Goal: Information Seeking & Learning: Learn about a topic

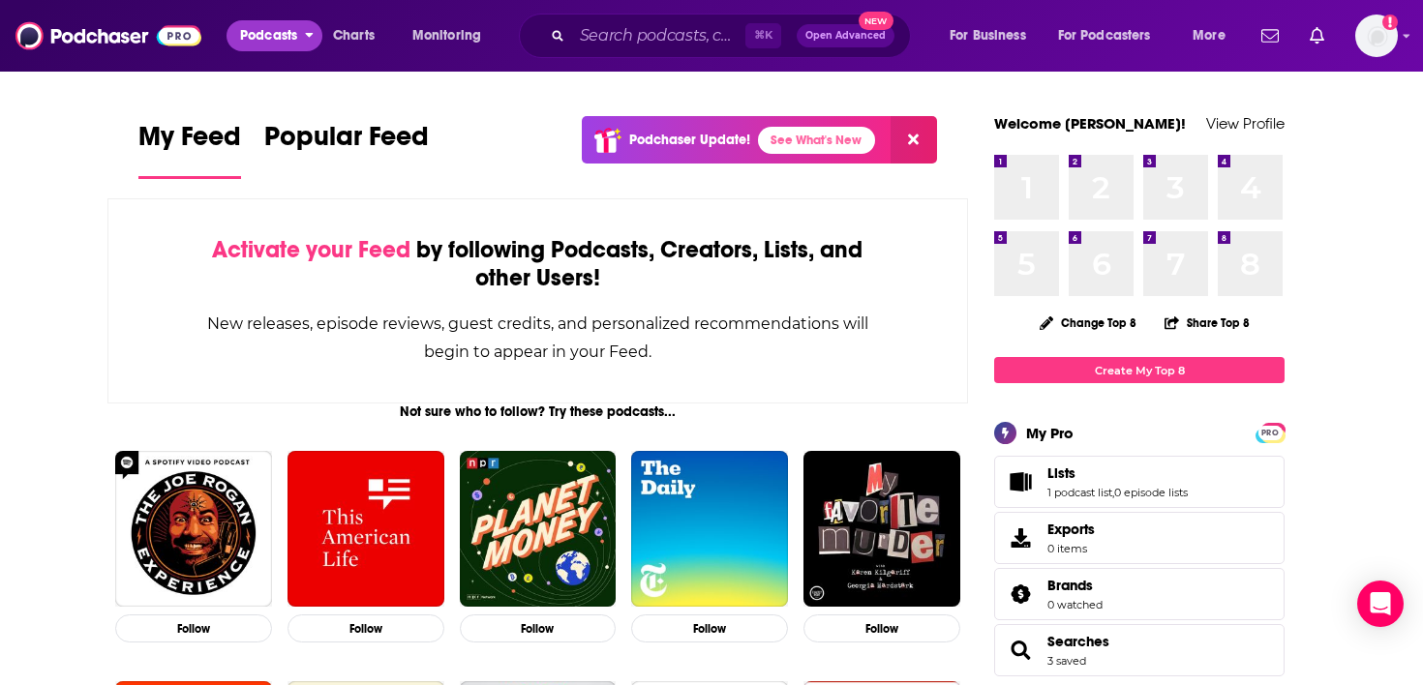
click at [288, 37] on span "Podcasts" at bounding box center [268, 35] width 57 height 27
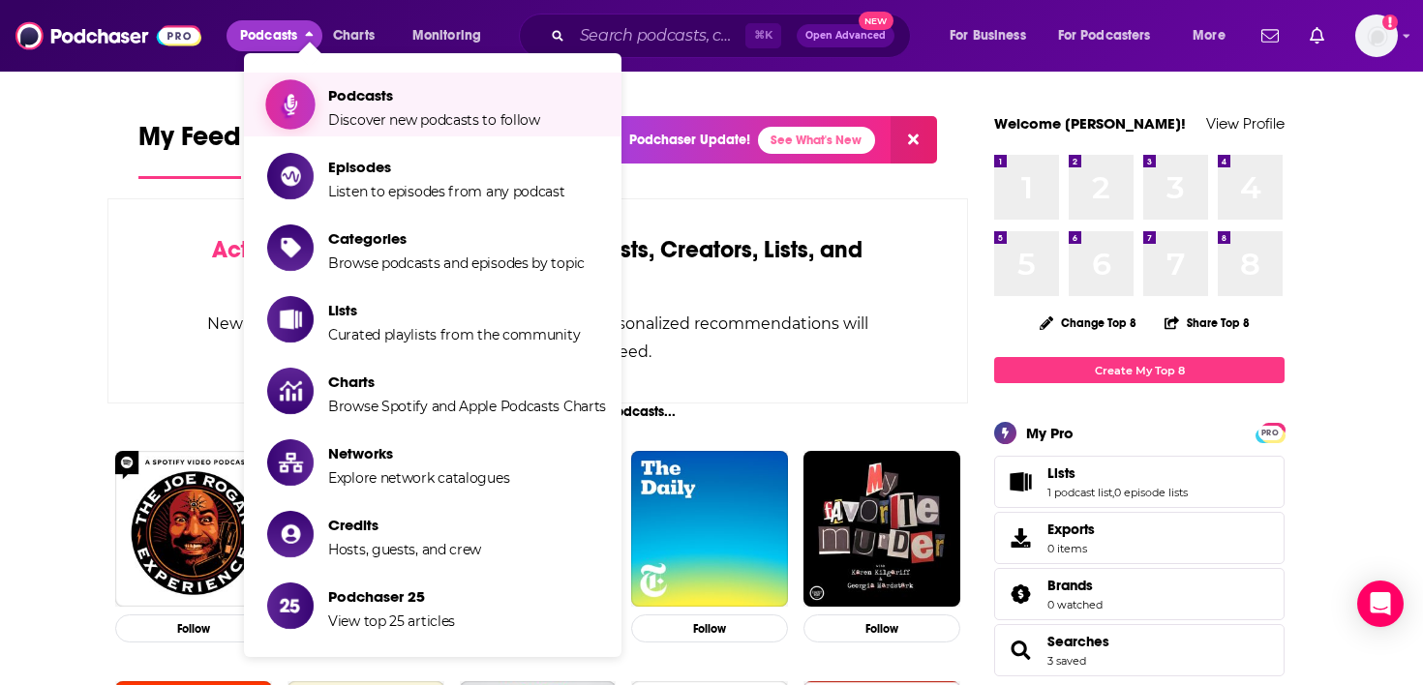
click at [371, 105] on span "Podcasts Discover new podcasts to follow" at bounding box center [434, 104] width 212 height 48
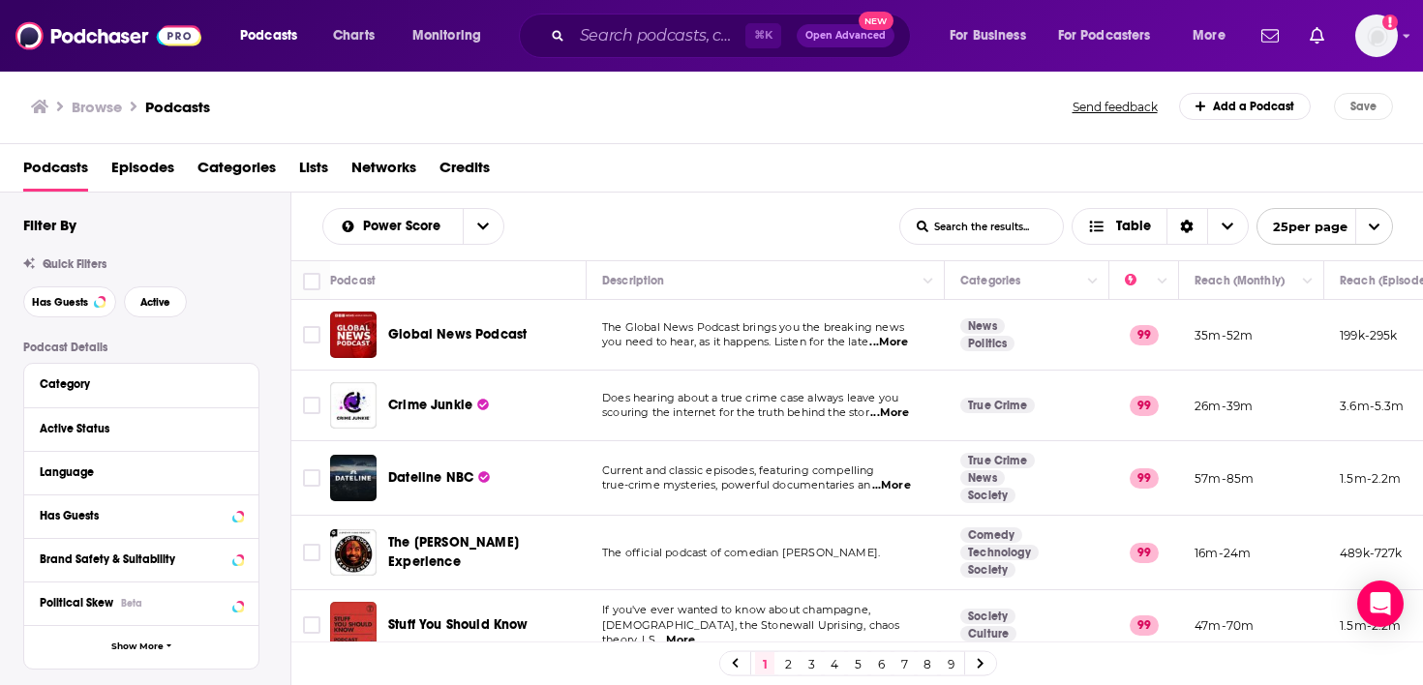
click at [839, 39] on span "Open Advanced" at bounding box center [845, 36] width 80 height 10
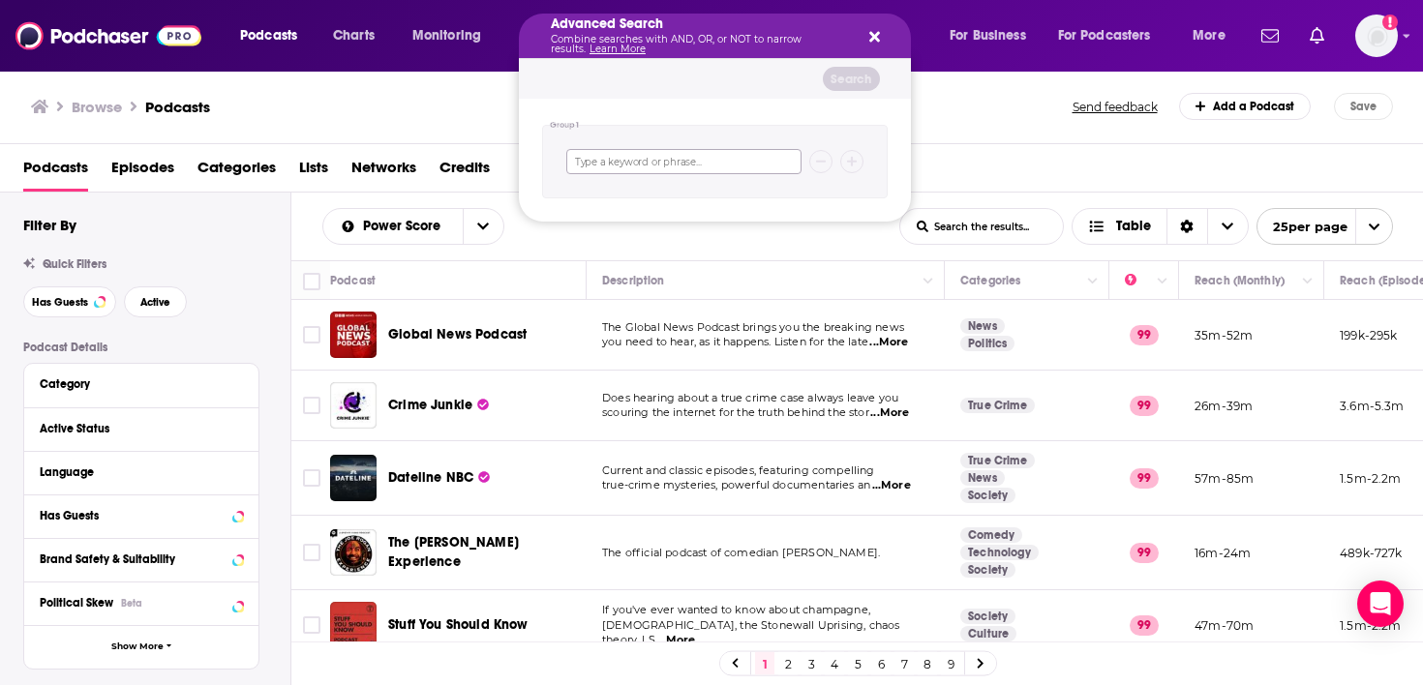
click at [731, 162] on input "Search podcasts, credits, & more..." at bounding box center [683, 161] width 235 height 25
type input "public sector AND CEO"
click at [857, 81] on button "Search" at bounding box center [851, 79] width 57 height 24
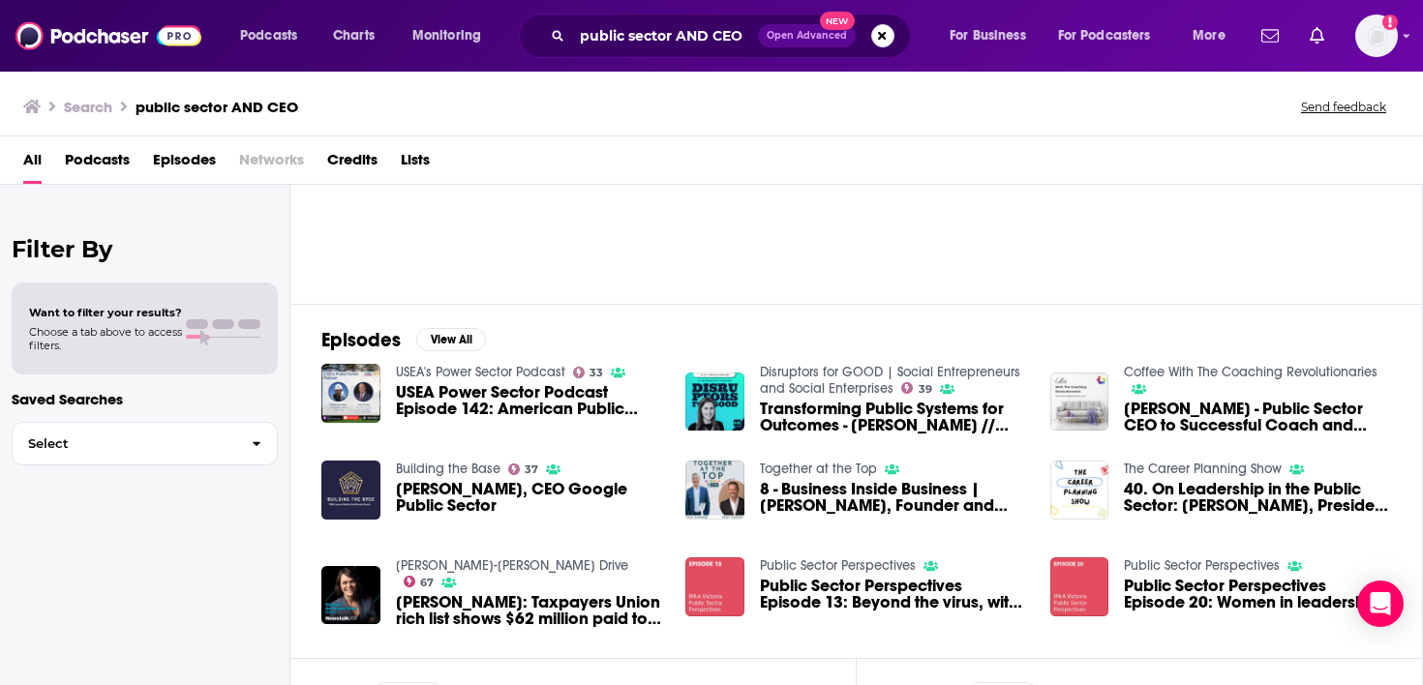
scroll to position [156, 0]
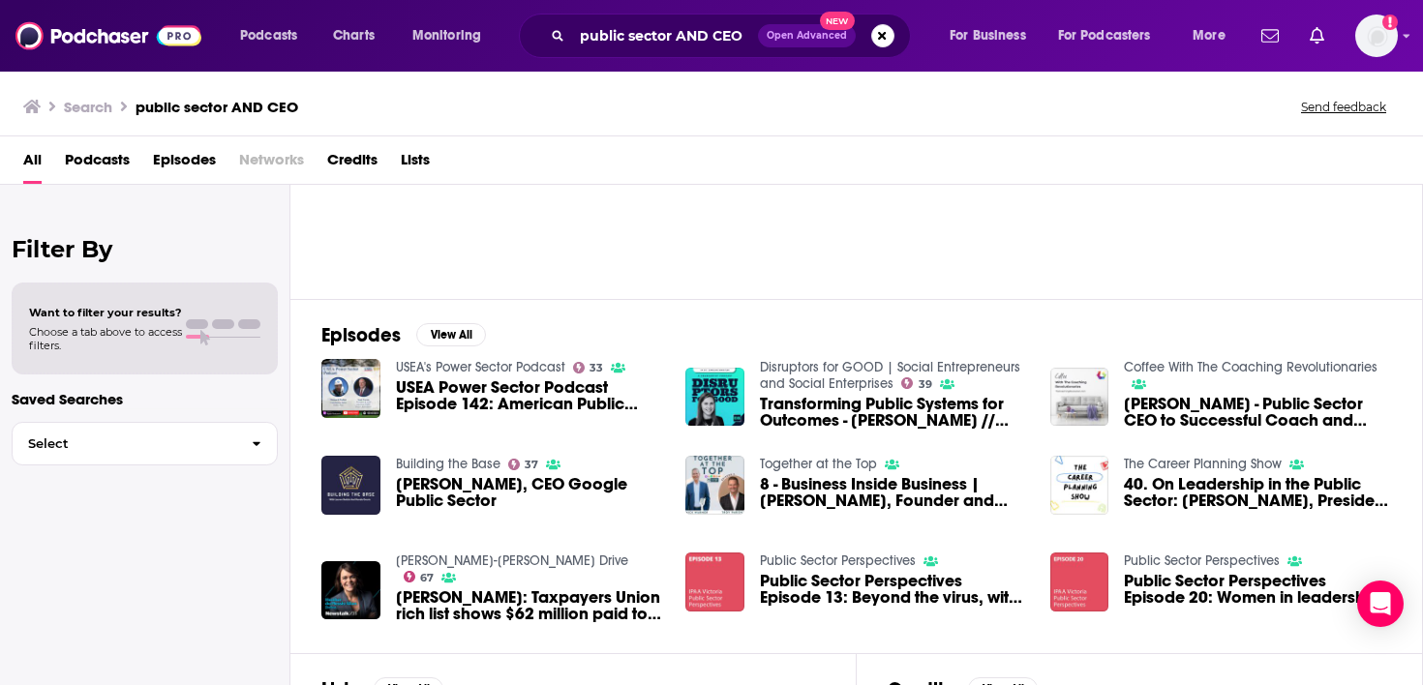
click at [580, 484] on span "Karen Dahut, CEO Google Public Sector" at bounding box center [529, 492] width 267 height 33
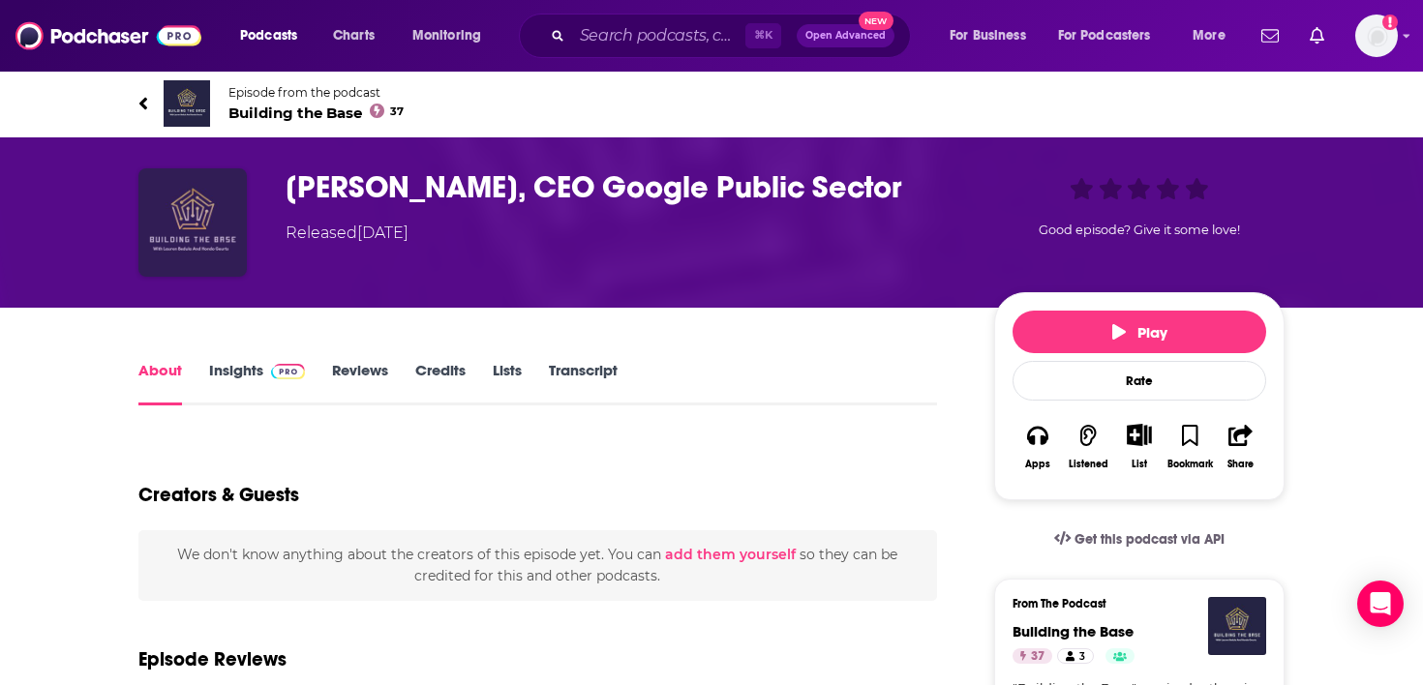
click at [217, 233] on img "Karen Dahut, CEO Google Public Sector" at bounding box center [192, 222] width 108 height 108
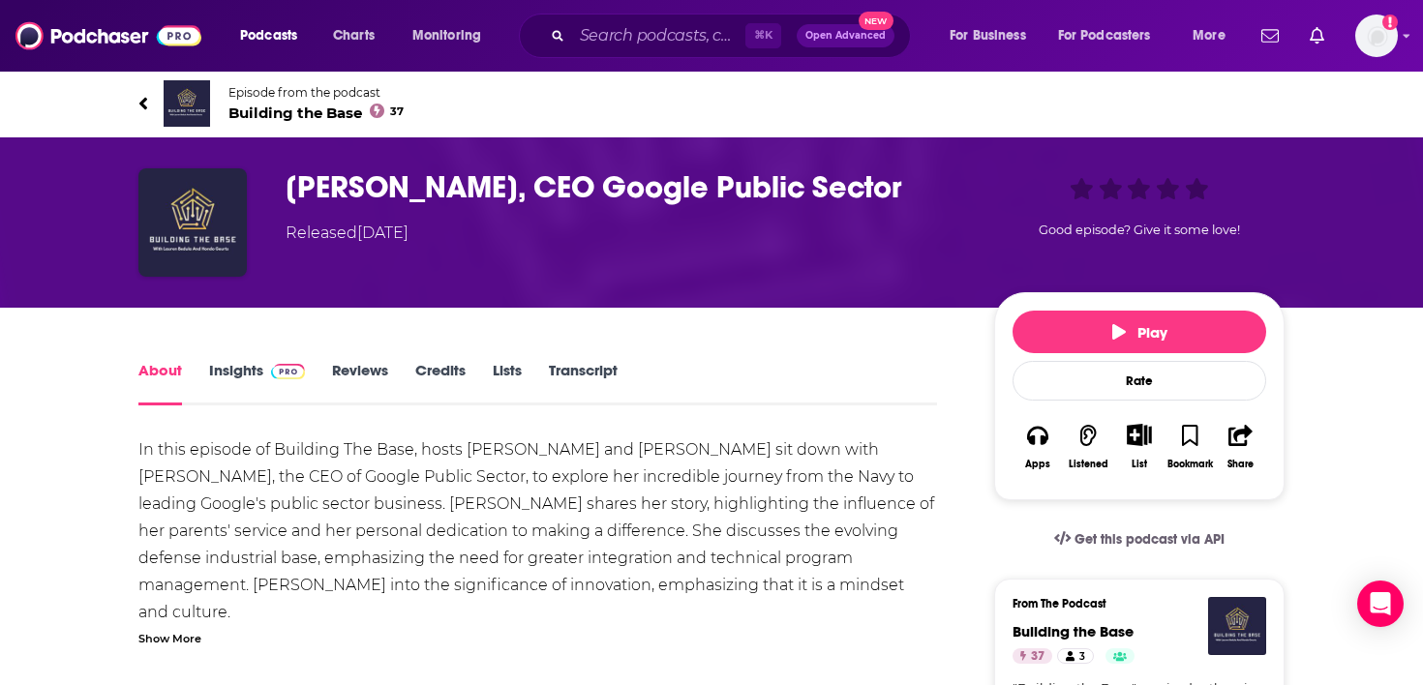
click at [253, 365] on link "Insights" at bounding box center [257, 383] width 96 height 45
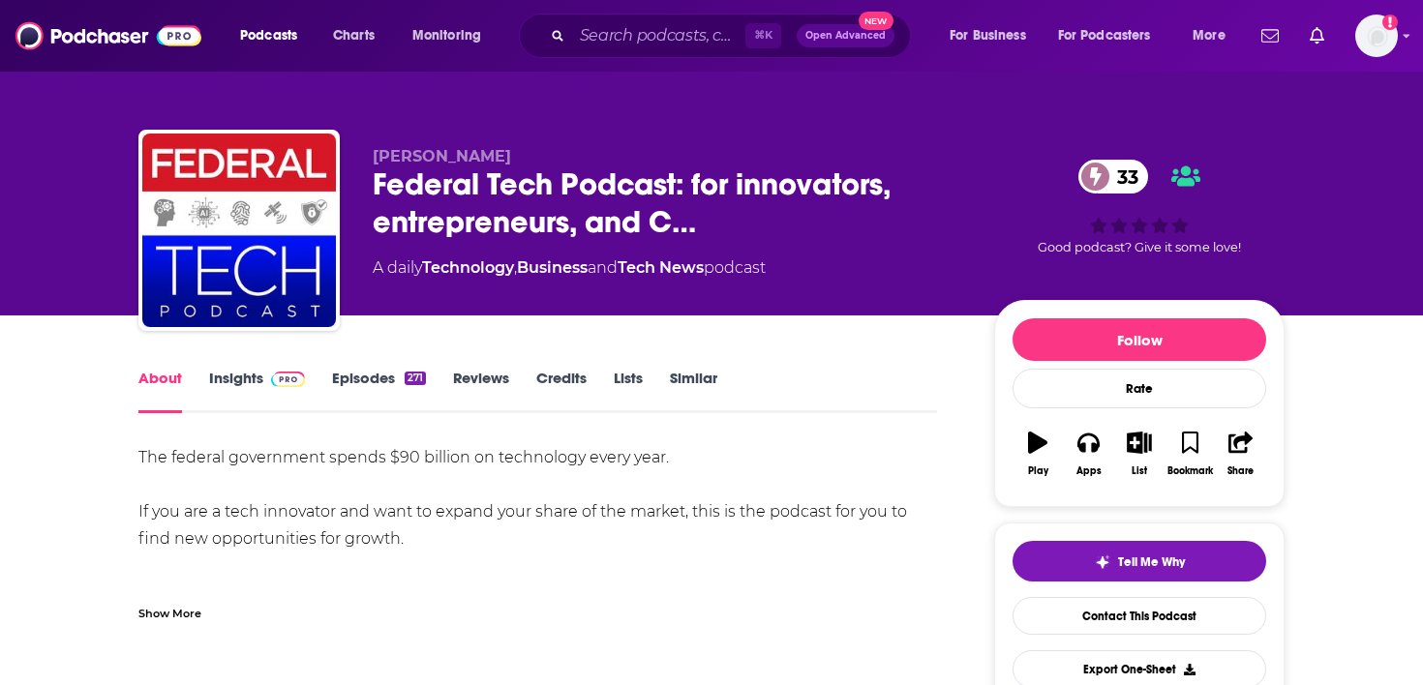
click at [273, 384] on img at bounding box center [288, 379] width 34 height 15
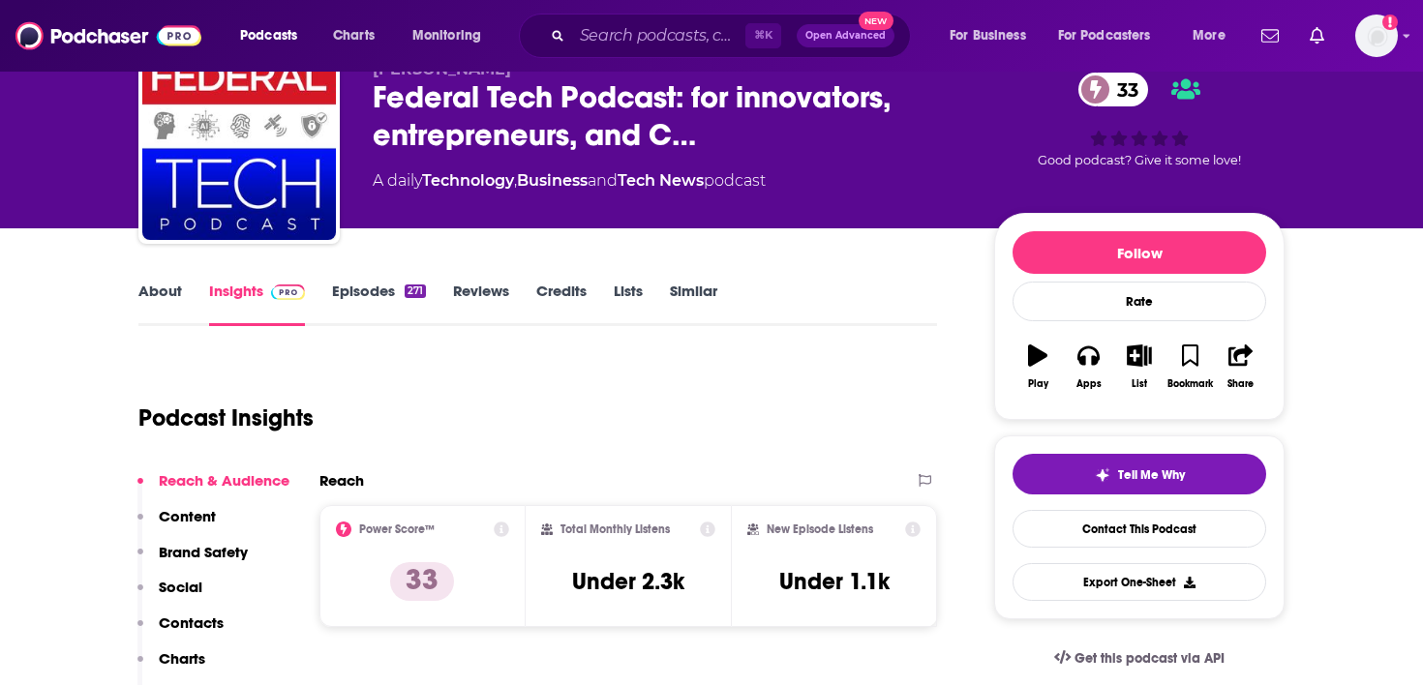
scroll to position [41, 0]
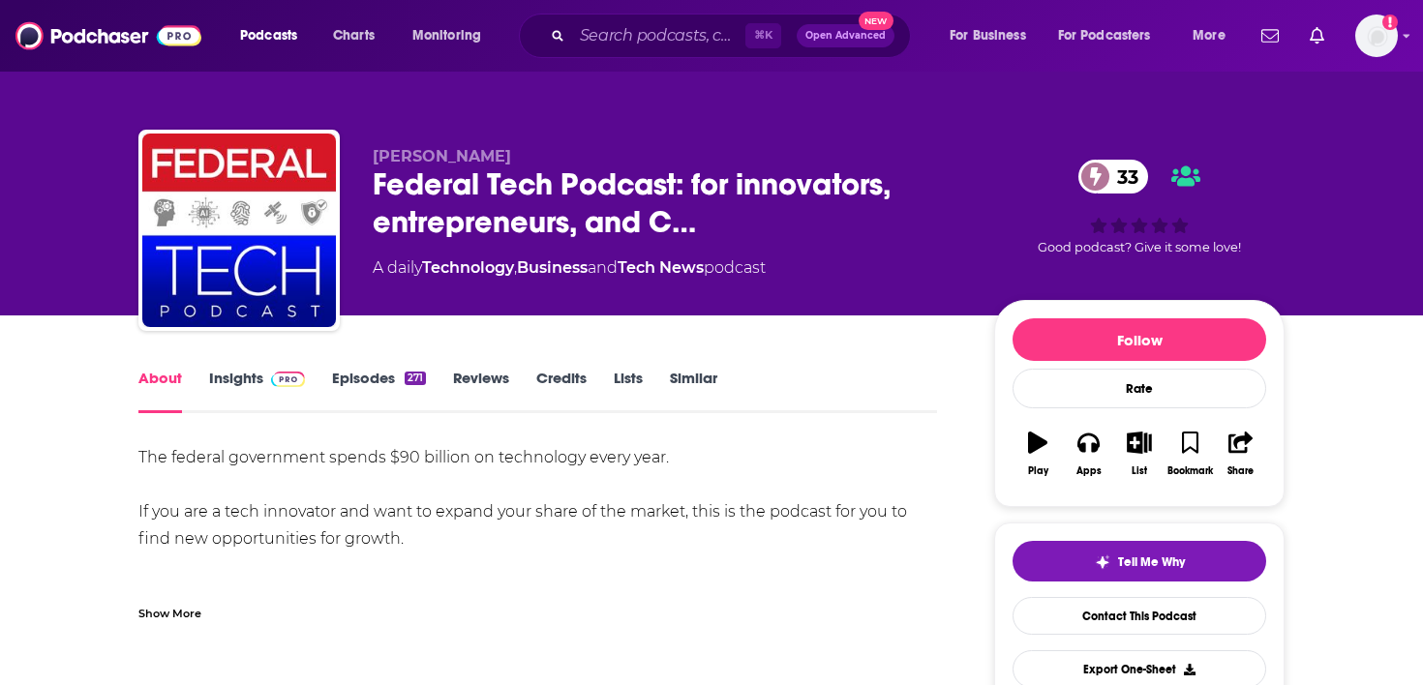
click at [869, 35] on span "Open Advanced" at bounding box center [845, 36] width 80 height 10
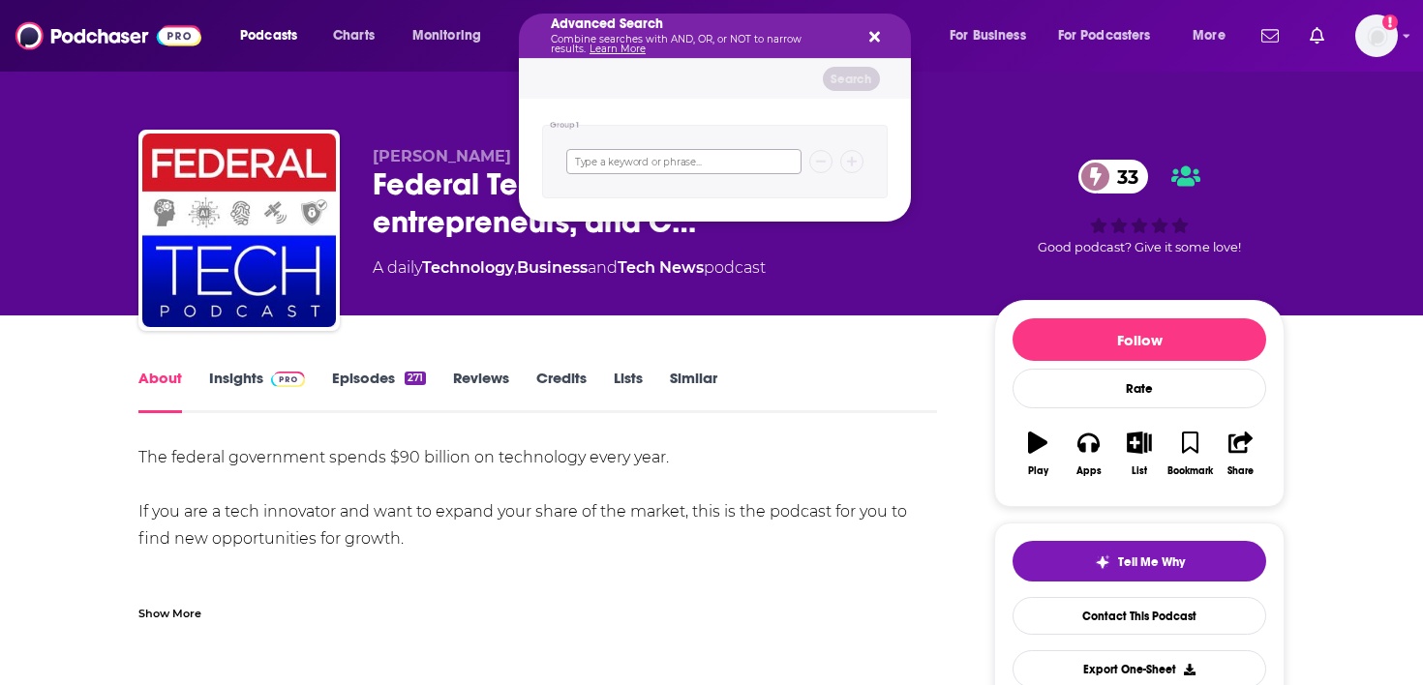
click at [706, 166] on input "Search podcasts, credits, & more..." at bounding box center [683, 161] width 235 height 25
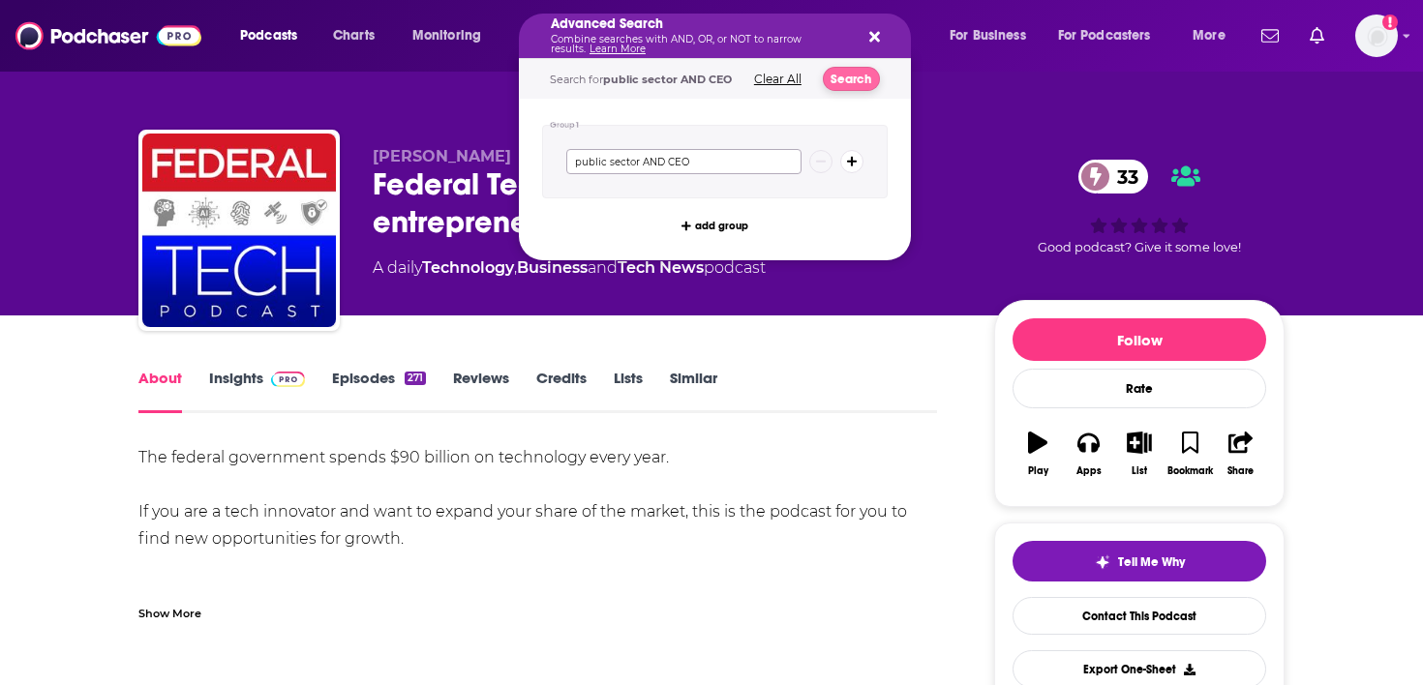
type input "public sector AND CEO"
click at [843, 82] on button "Search" at bounding box center [851, 79] width 57 height 24
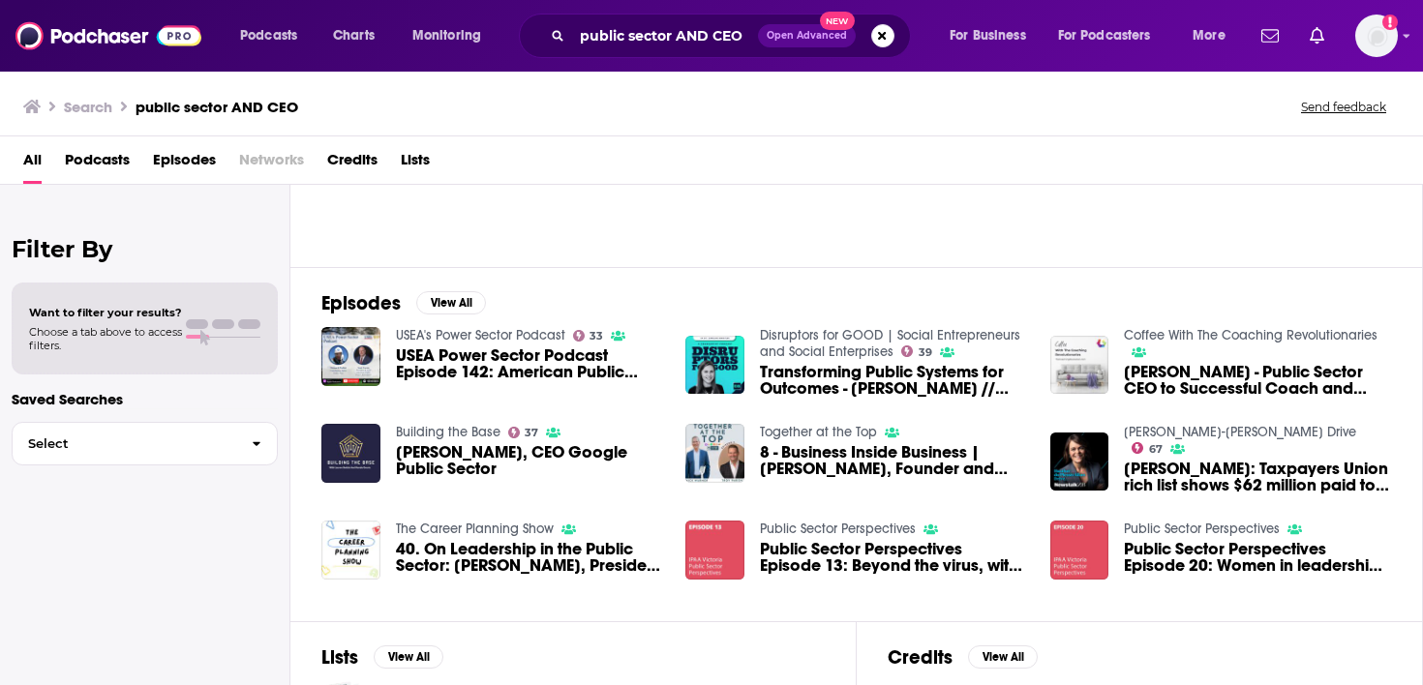
scroll to position [204, 0]
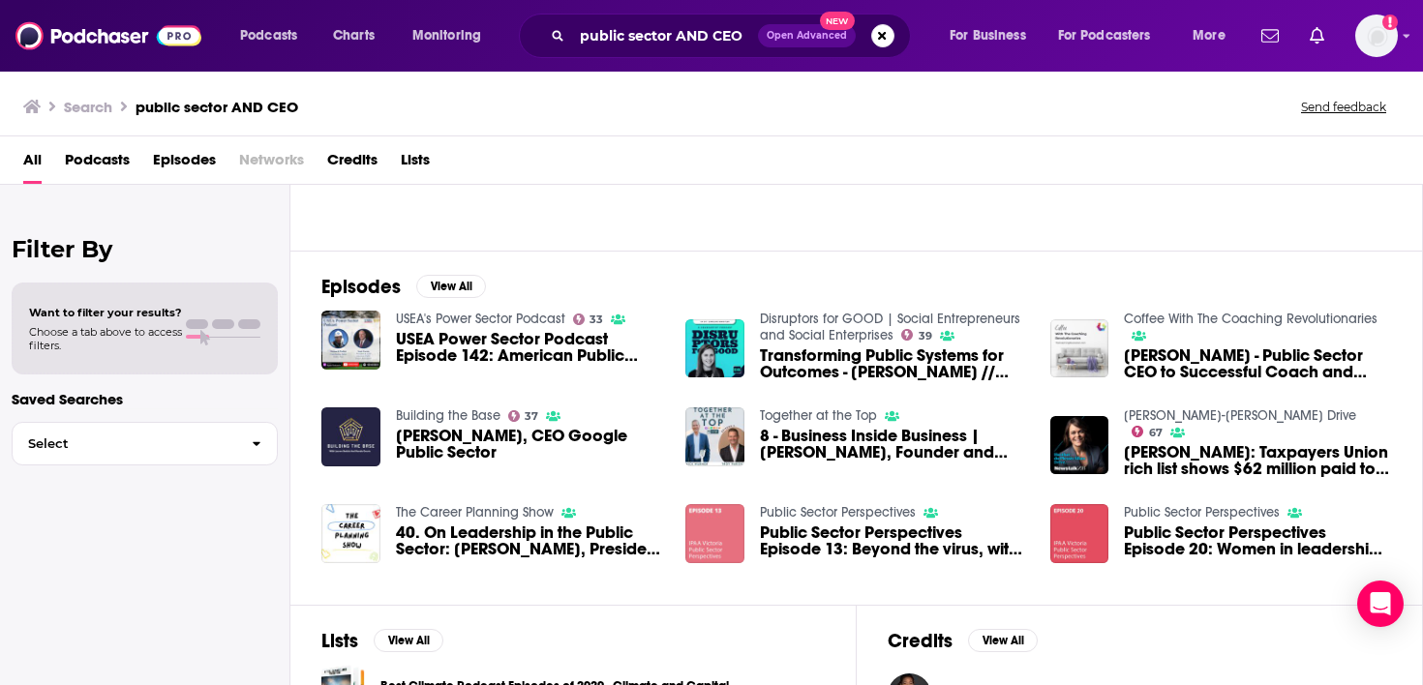
click at [712, 530] on img "Public Sector Perspectives Episode 13: Beyond the virus, with Dr Sandro Demaio,…" at bounding box center [714, 533] width 59 height 59
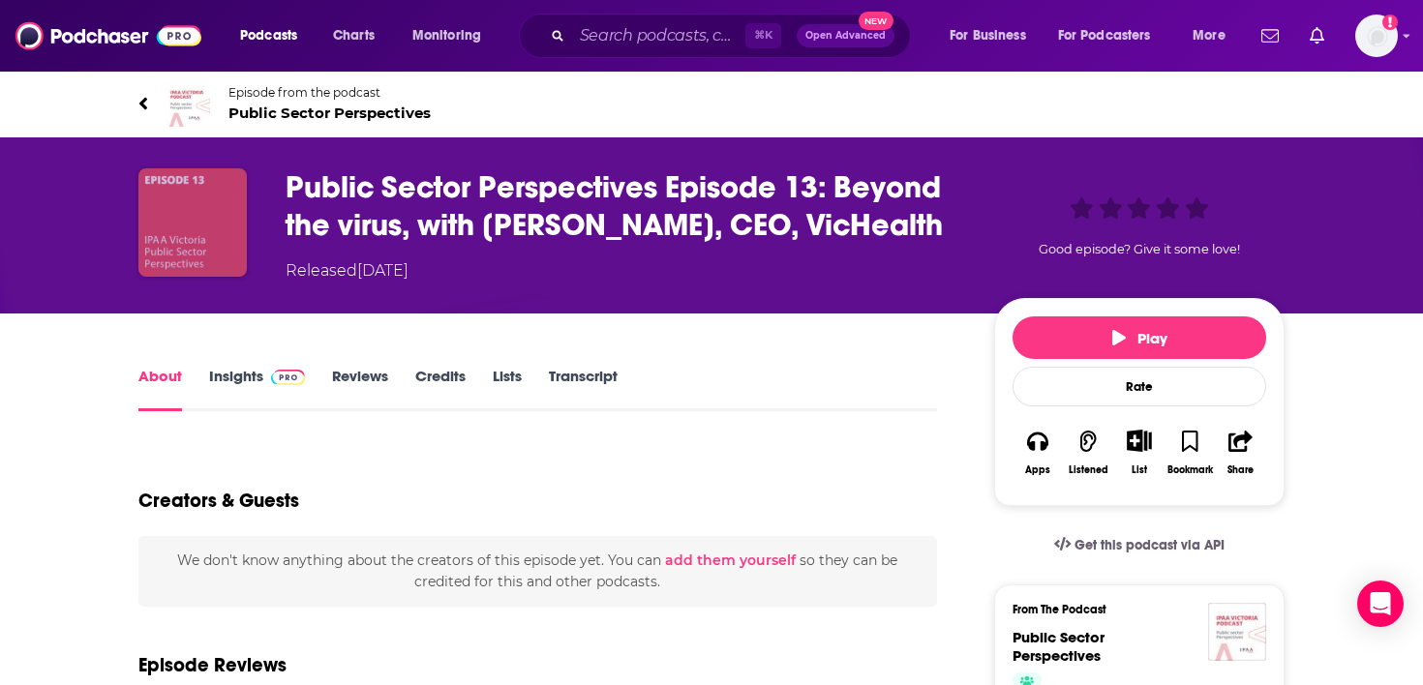
click at [219, 225] on img "Public Sector Perspectives Episode 13: Beyond the virus, with Dr Sandro Demaio,…" at bounding box center [192, 222] width 108 height 108
click at [305, 104] on span "Public Sector Perspectives" at bounding box center [329, 113] width 202 height 18
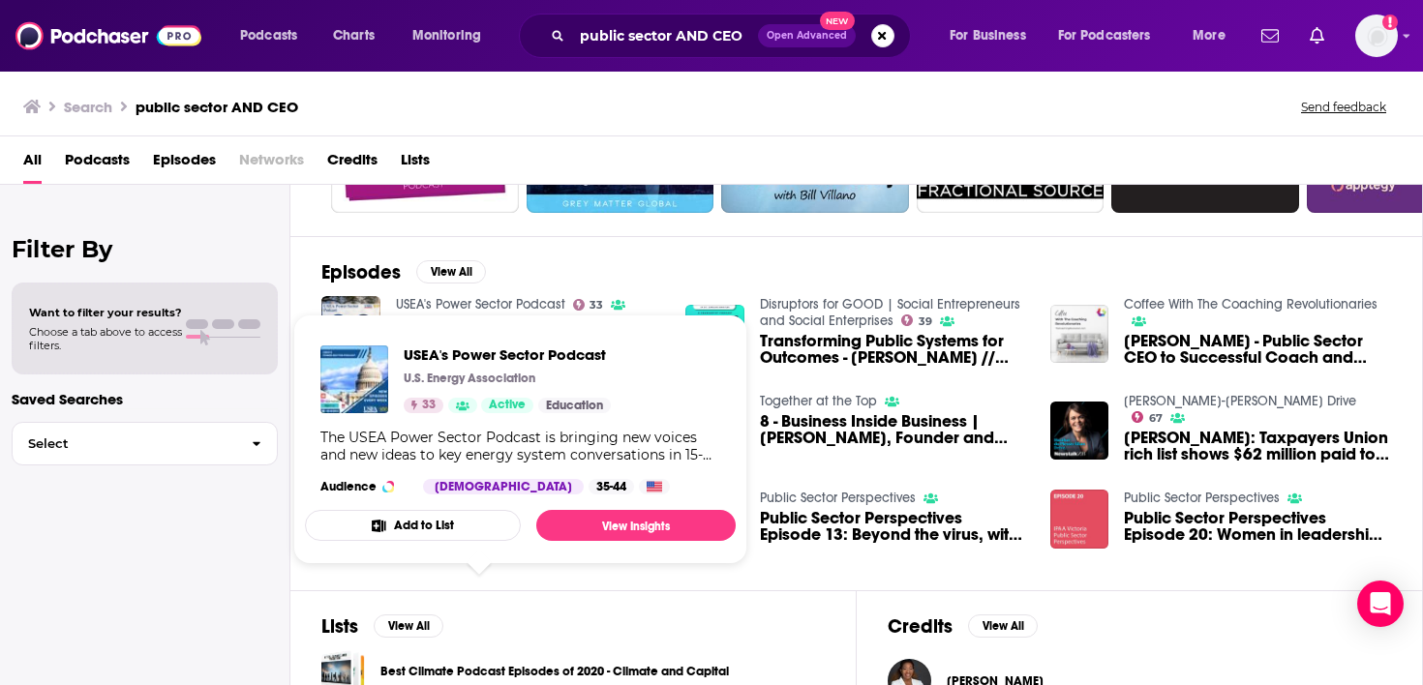
scroll to position [243, 0]
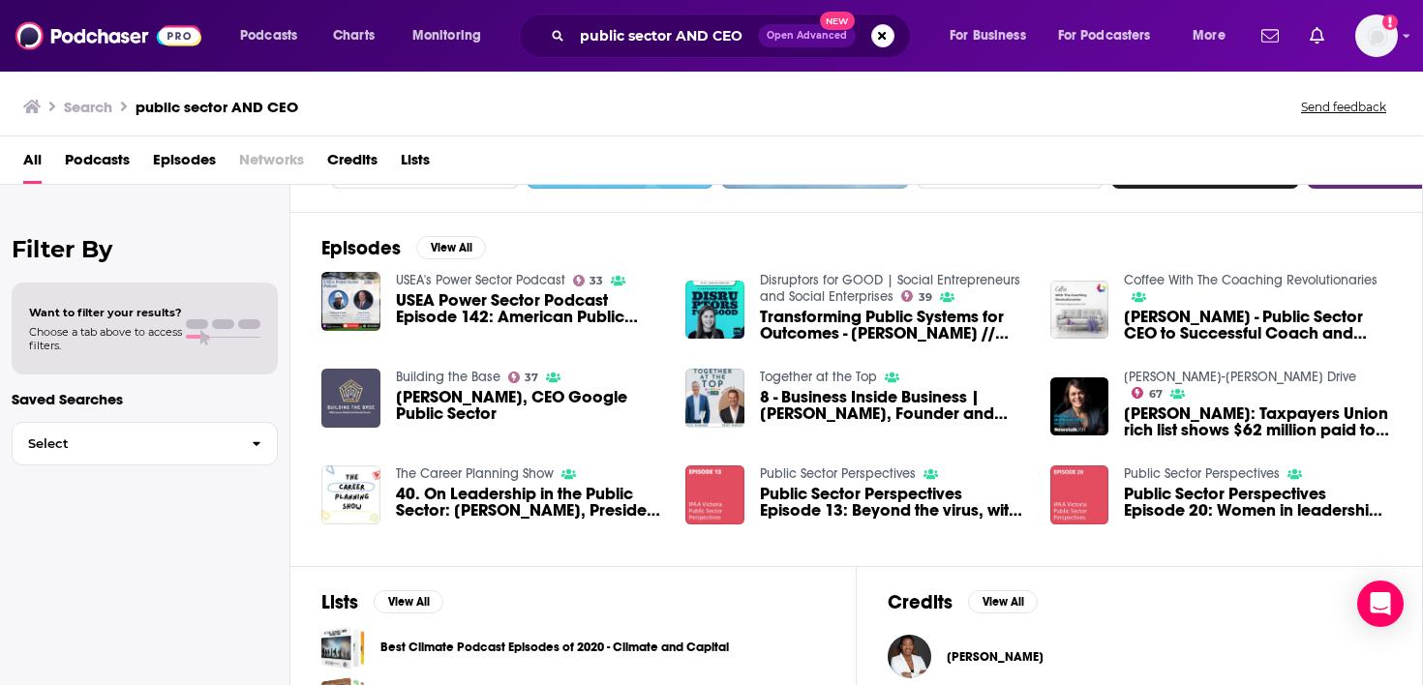
click at [363, 401] on img "Karen Dahut, CEO Google Public Sector" at bounding box center [350, 398] width 59 height 59
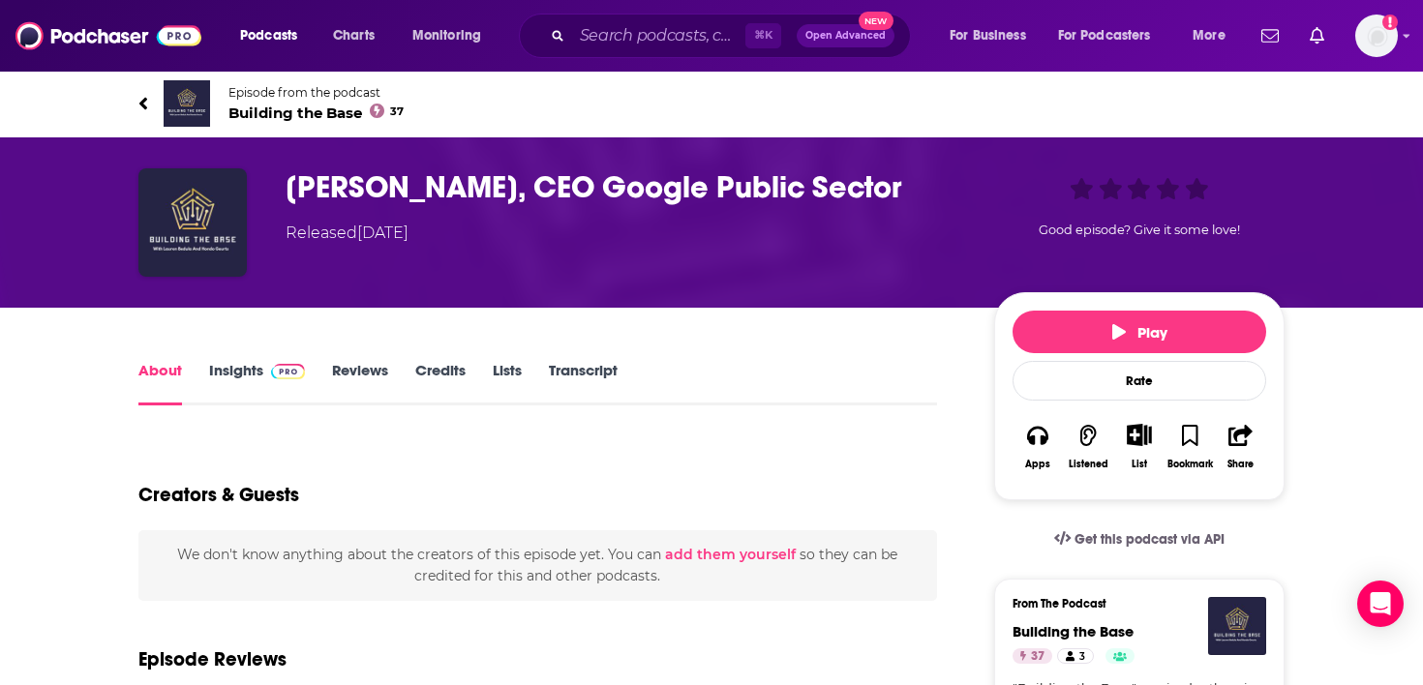
click at [259, 109] on span "Building the Base 37" at bounding box center [315, 113] width 175 height 18
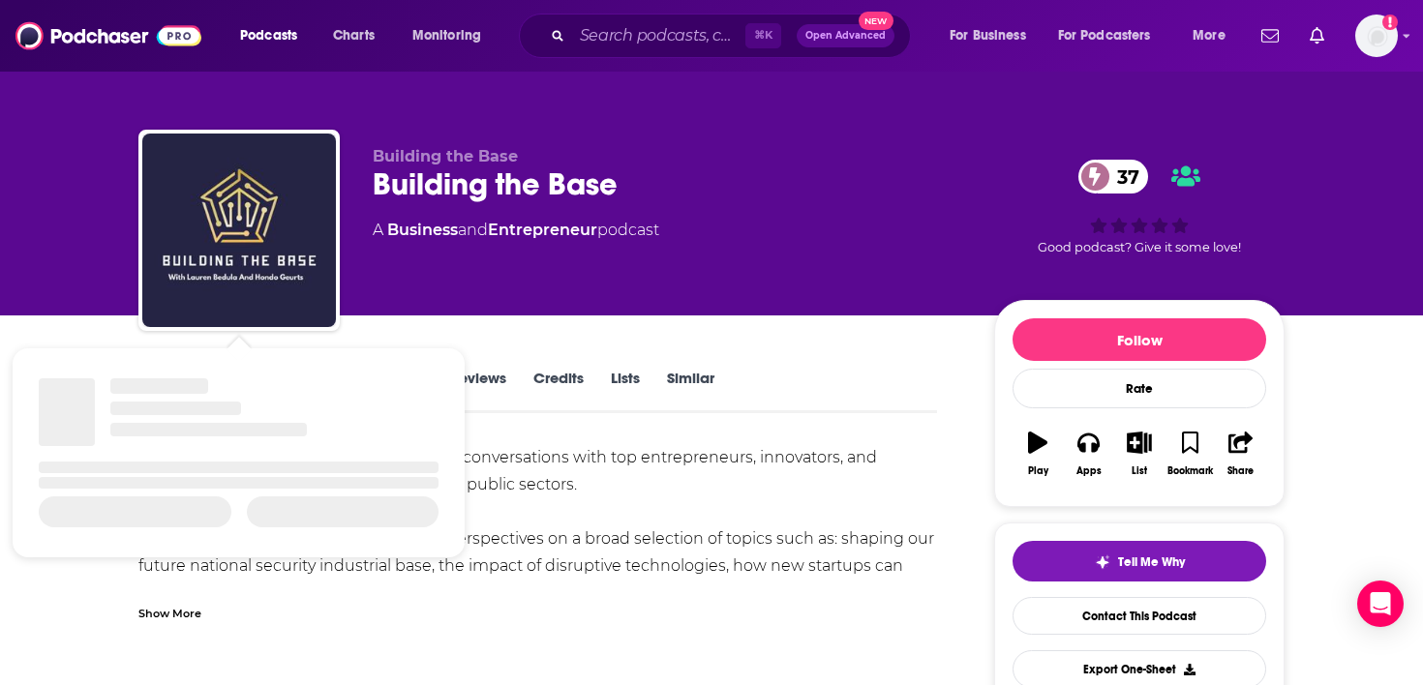
click at [574, 451] on div ""Building the Base" - an in-depth series of conversations with top entrepreneur…" at bounding box center [537, 620] width 799 height 352
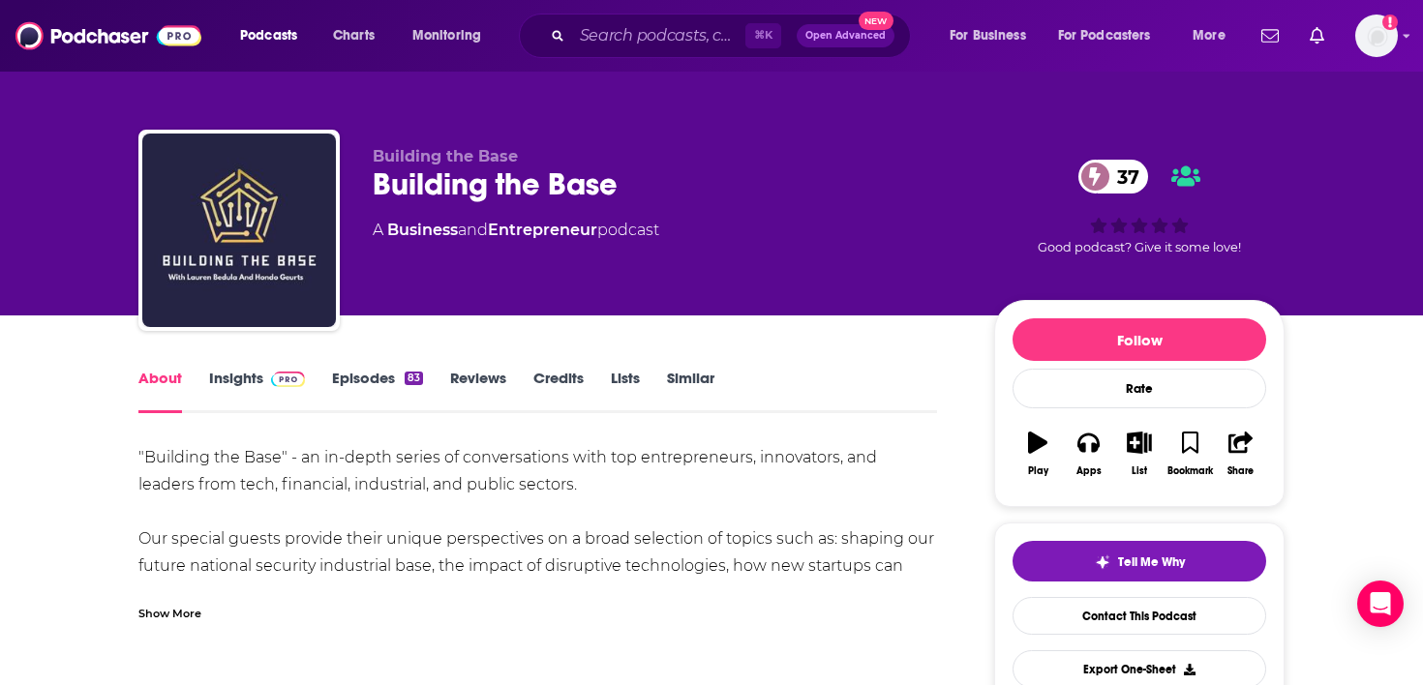
click at [271, 381] on img at bounding box center [288, 379] width 34 height 15
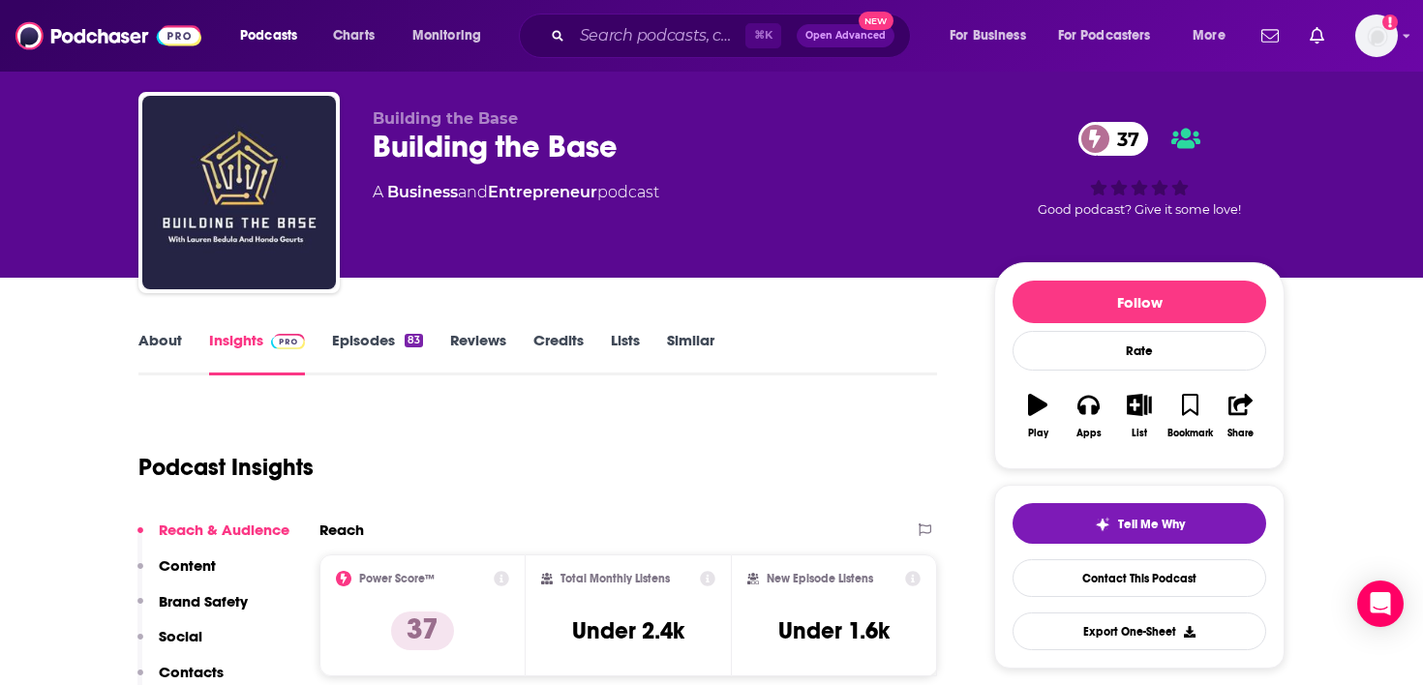
scroll to position [48, 0]
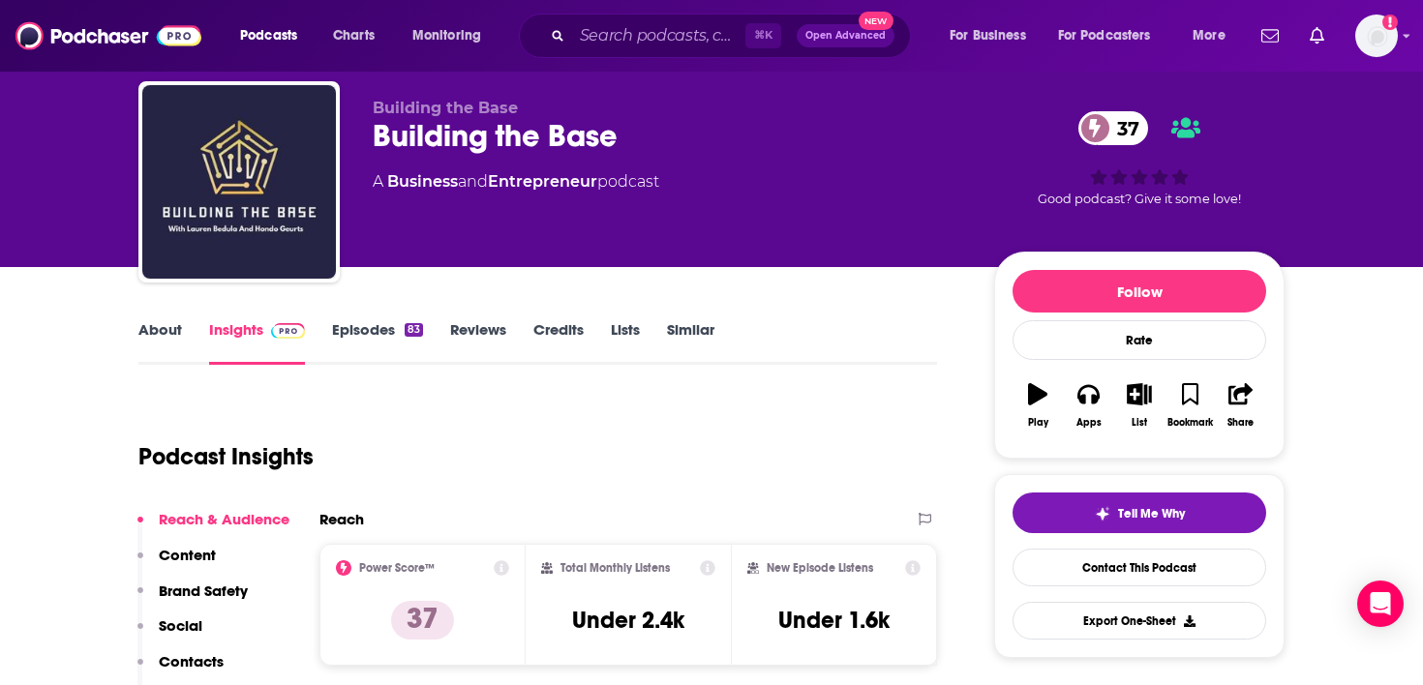
click at [377, 340] on link "Episodes 83" at bounding box center [377, 342] width 91 height 45
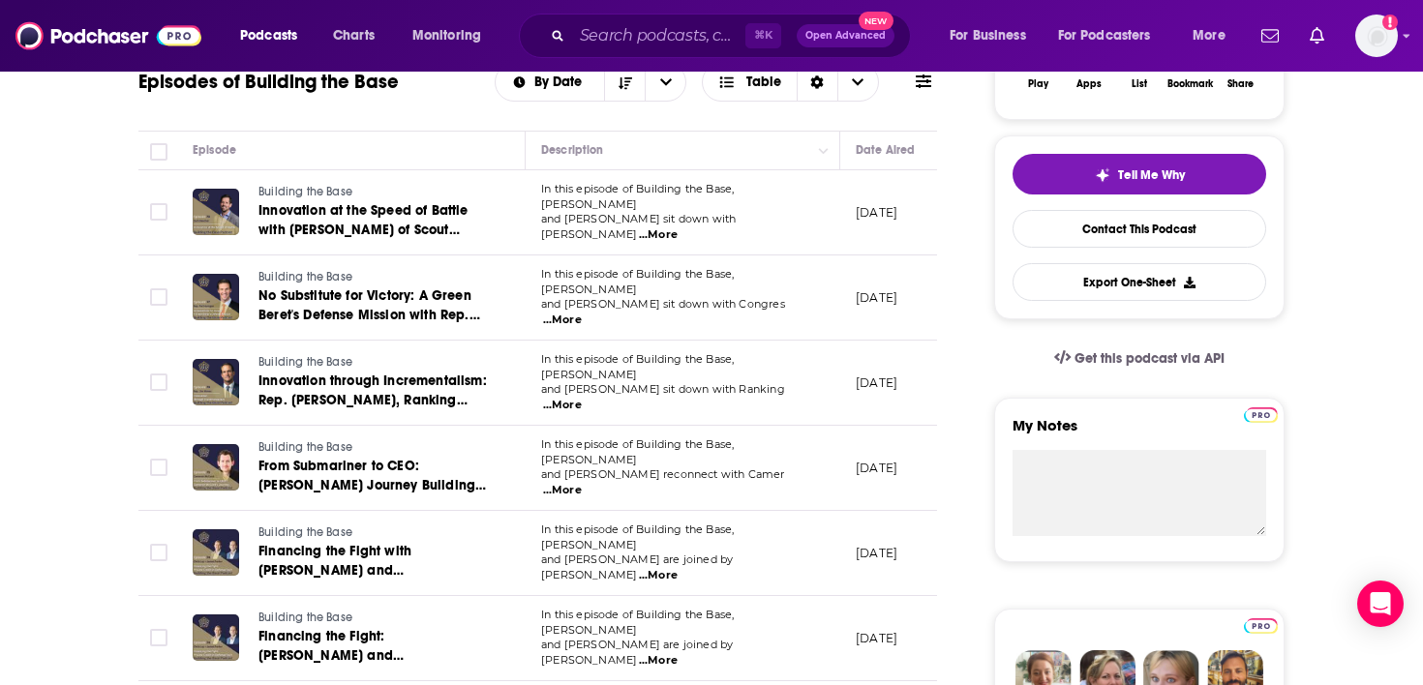
scroll to position [391, 0]
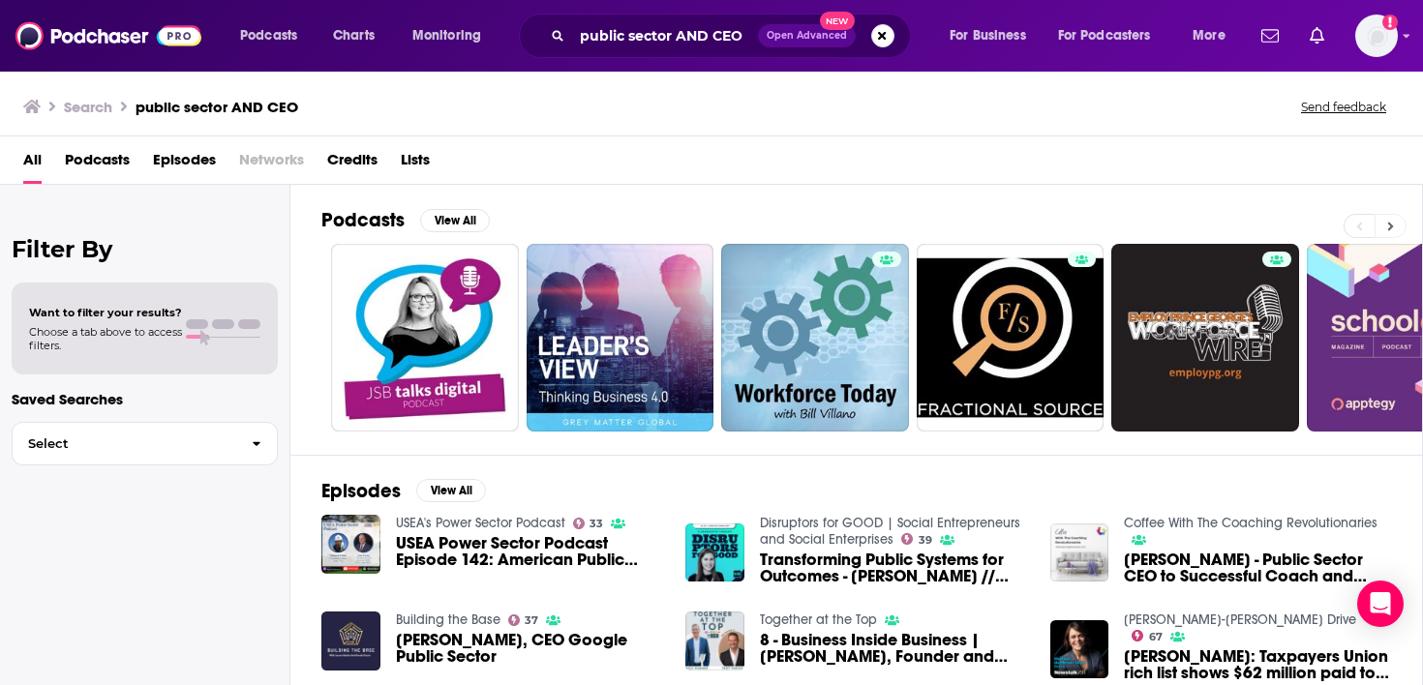
click at [1393, 224] on icon at bounding box center [1390, 227] width 7 height 14
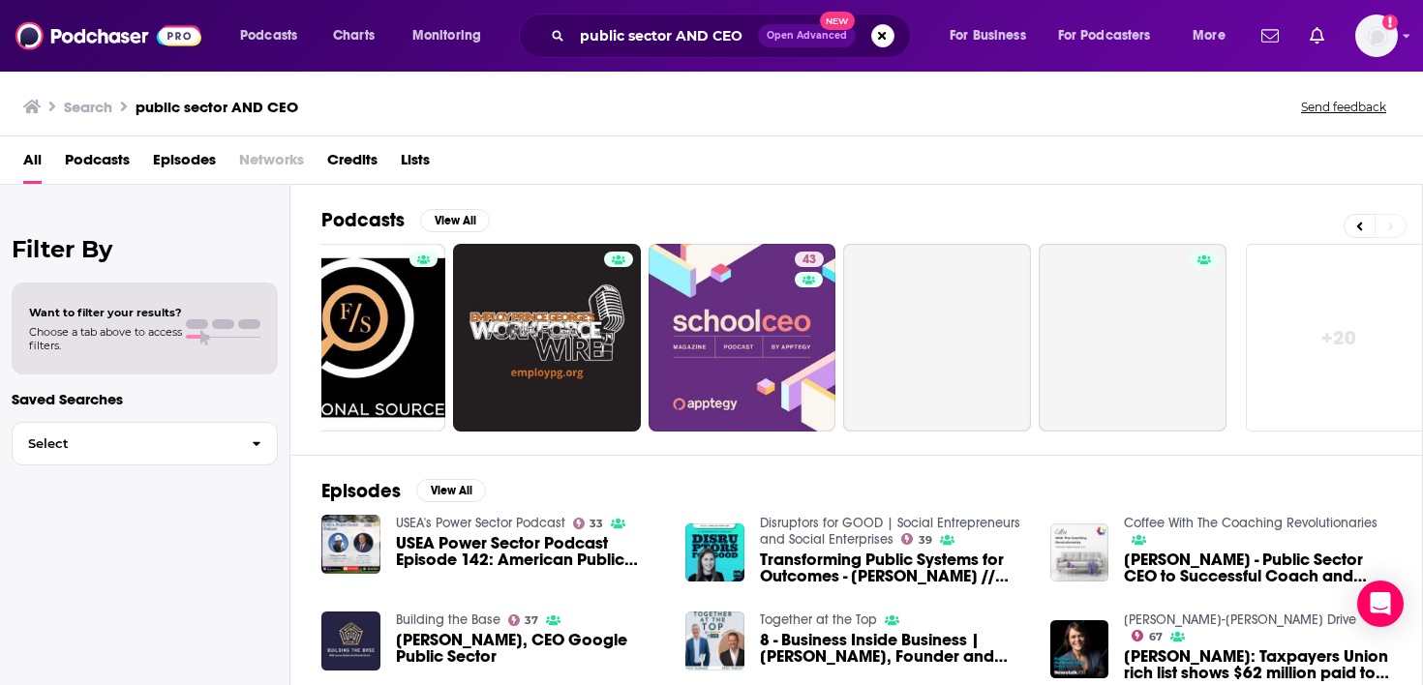
scroll to position [0, 677]
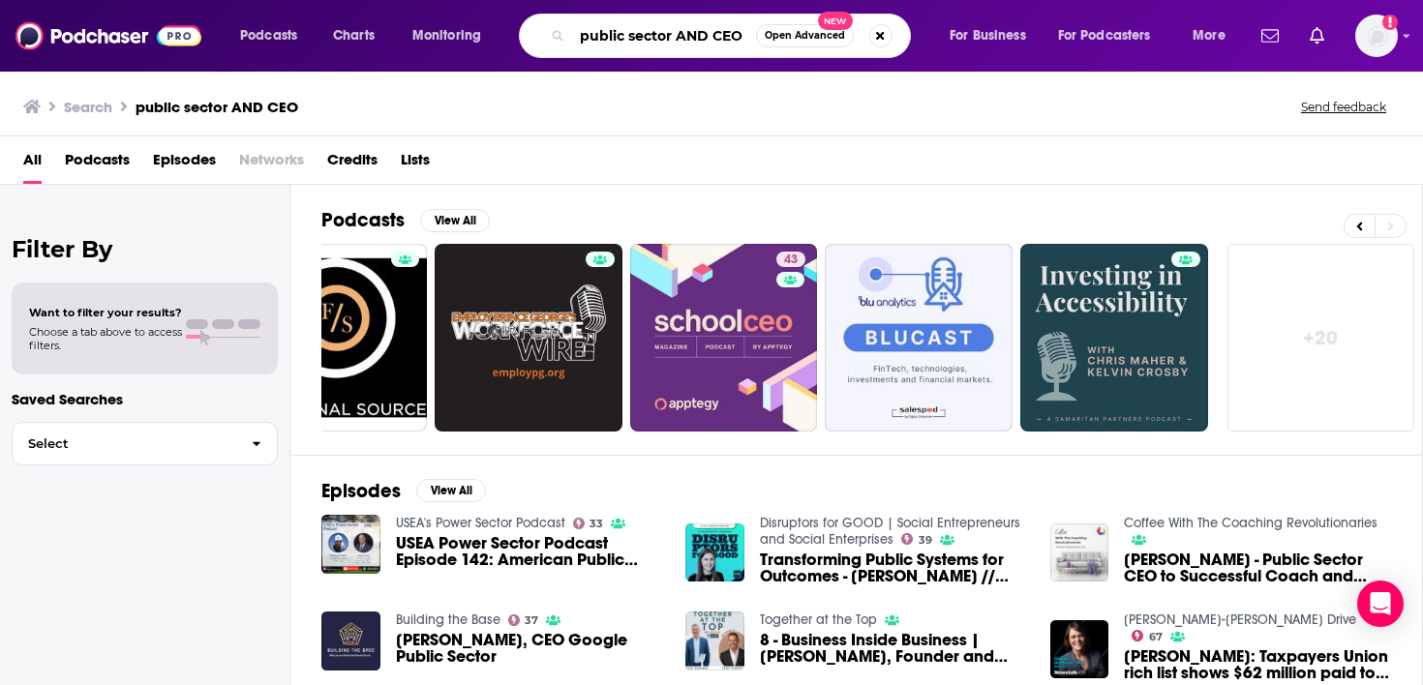
click at [669, 39] on input "public sector AND CEO" at bounding box center [664, 35] width 184 height 31
click at [583, 34] on input "karen dahut"" at bounding box center [664, 35] width 184 height 31
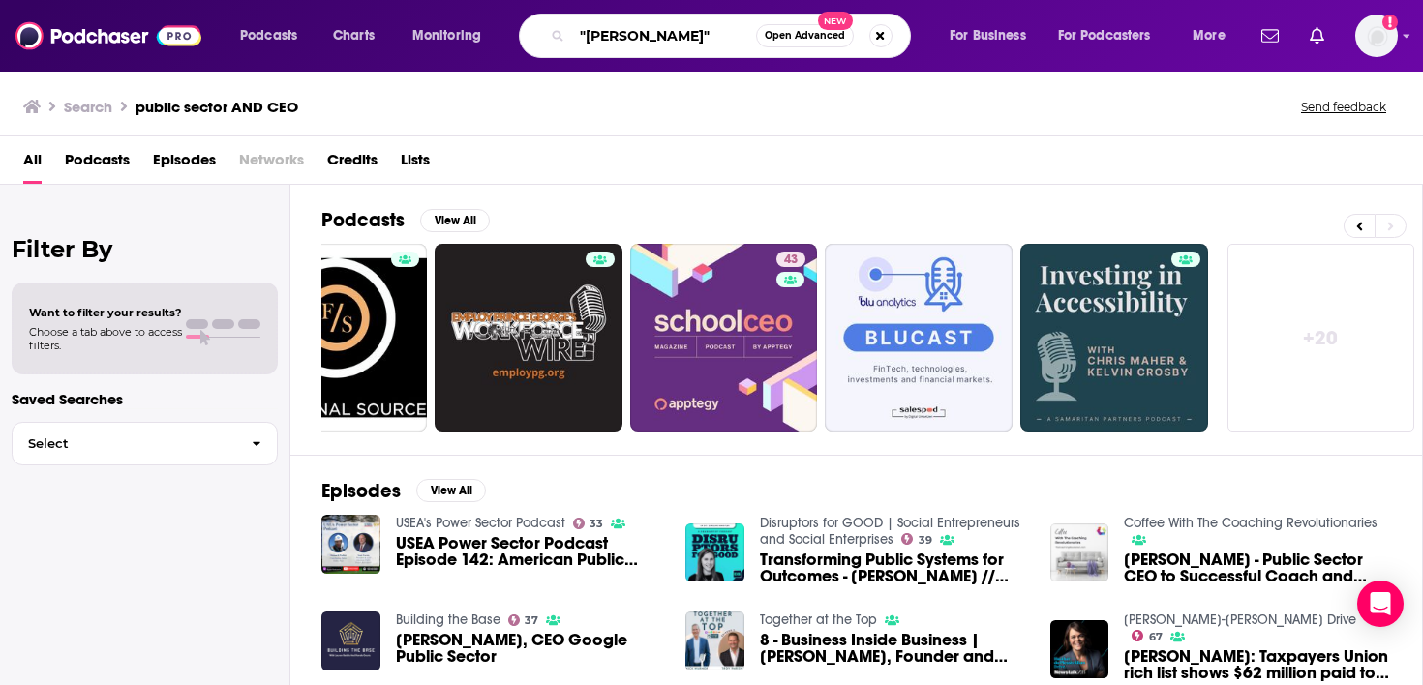
type input ""karen dahut""
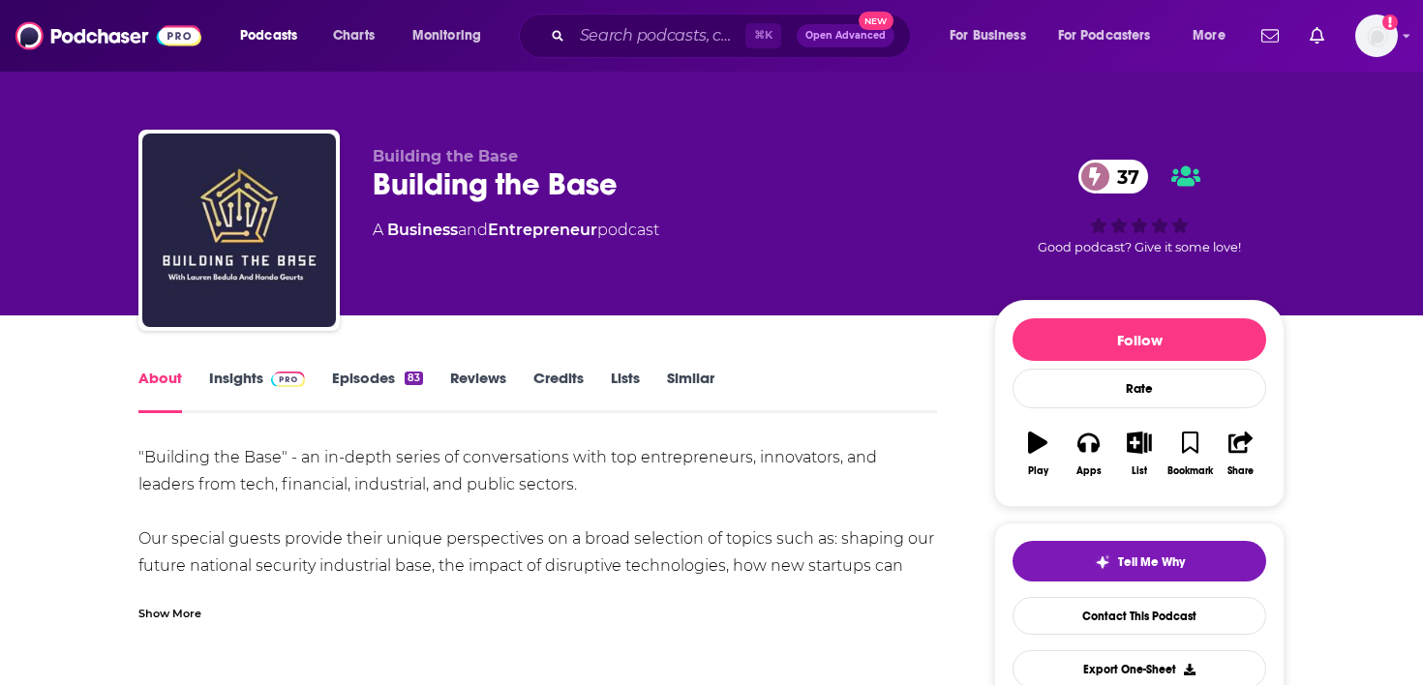
click at [542, 309] on div "Building the Base Building the Base 37 A Business and Entrepreneur podcast 37 G…" at bounding box center [829, 234] width 912 height 174
click at [291, 380] on img at bounding box center [288, 379] width 34 height 15
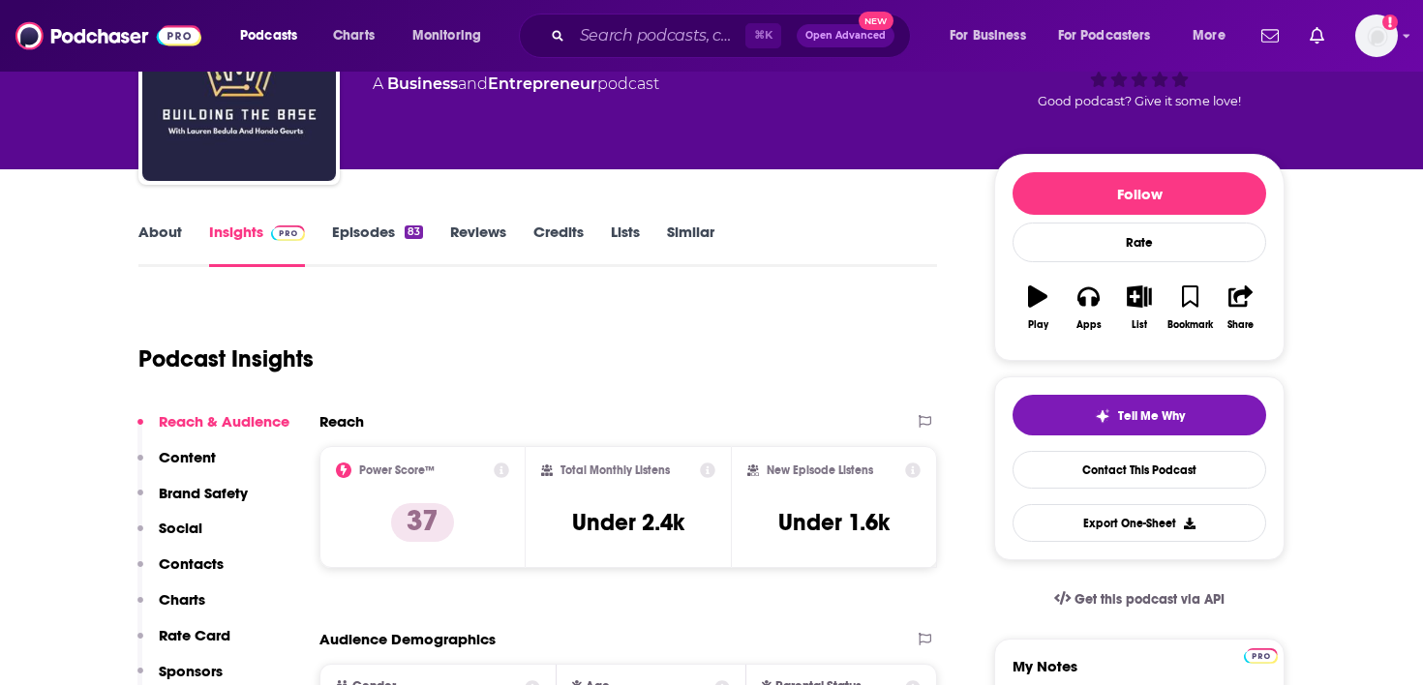
scroll to position [169, 0]
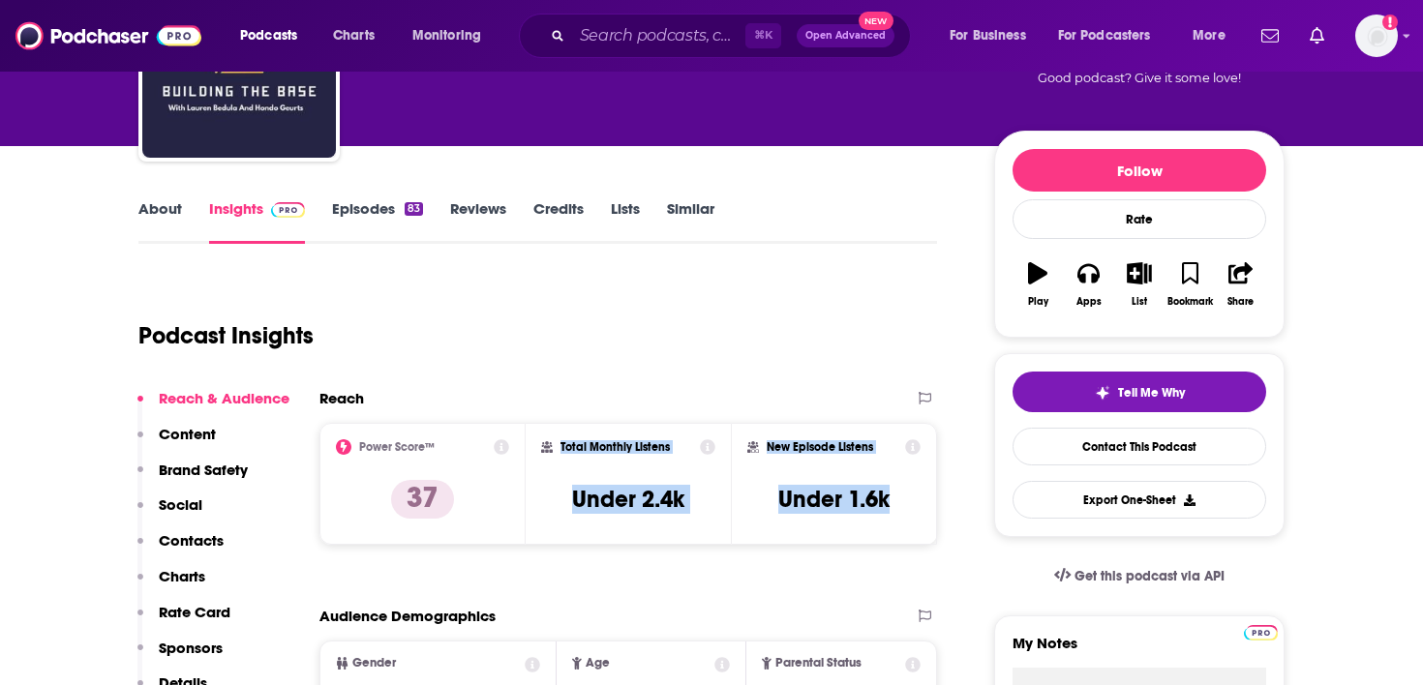
drag, startPoint x: 877, startPoint y: 498, endPoint x: 559, endPoint y: 446, distance: 321.7
click at [559, 446] on div "Power Score™ 37 Total Monthly Listens Under 2.4k New Episode Listens Under 1.6k" at bounding box center [628, 484] width 618 height 122
copy div "Total Monthly Listens Under 2.4k New Episode Listens Under 1.6k"
